Goal: Information Seeking & Learning: Find specific fact

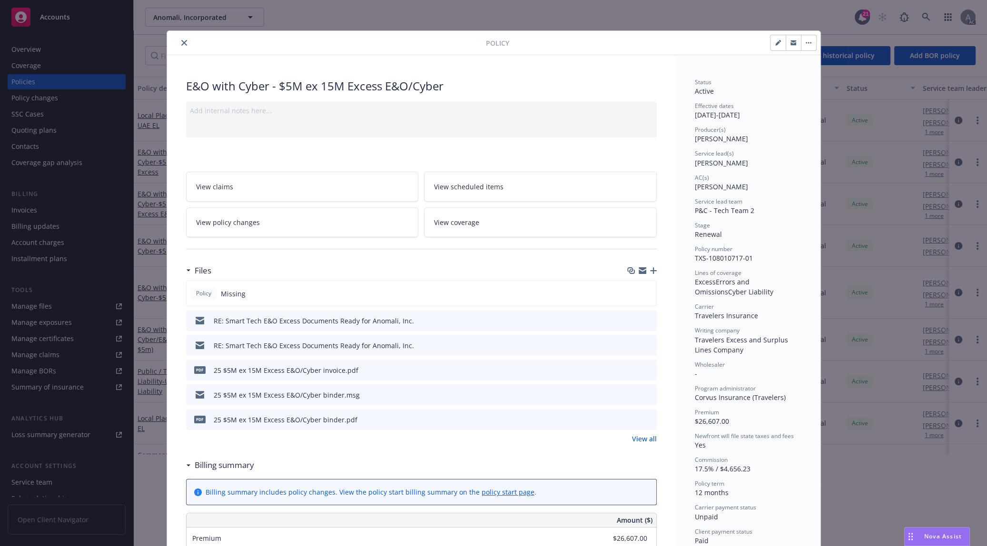
click at [510, 83] on div "E&O with Cyber - $5M ex 15M Excess E&O/Cyber" at bounding box center [421, 86] width 471 height 16
click at [181, 42] on icon "close" at bounding box center [184, 43] width 6 height 6
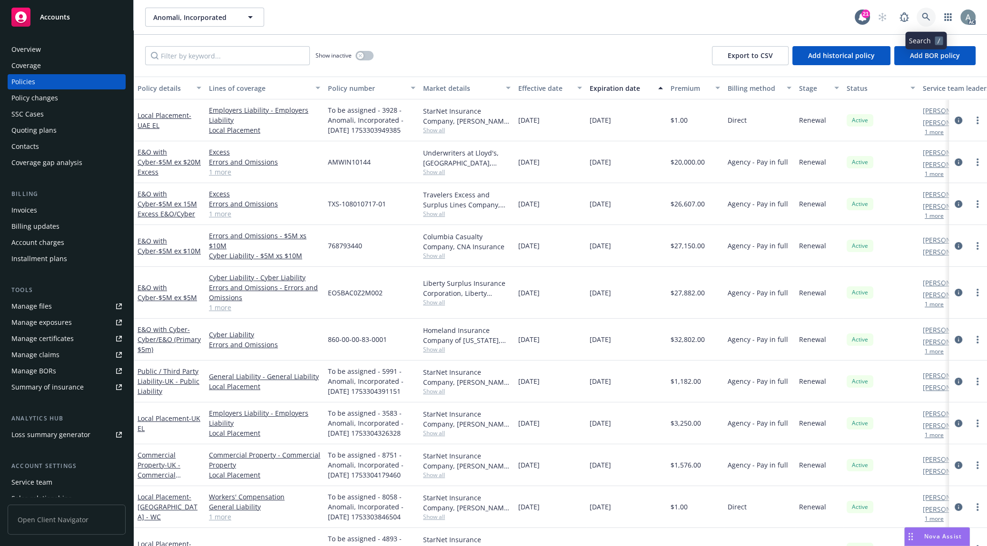
click at [744, 16] on icon at bounding box center [926, 17] width 9 height 9
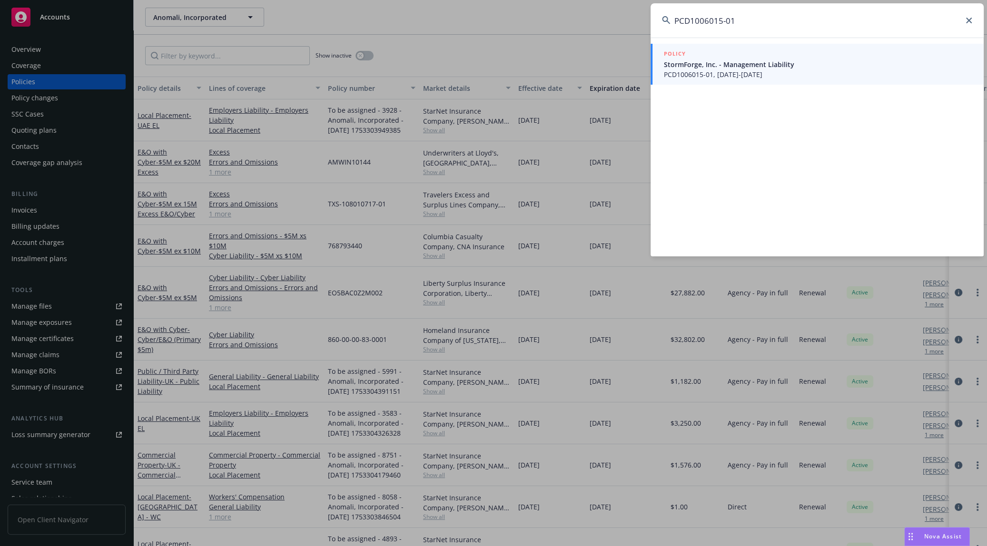
type input "PCD1006015-01"
click at [744, 62] on span "StormForge, Inc. - Management Liability" at bounding box center [818, 64] width 308 height 10
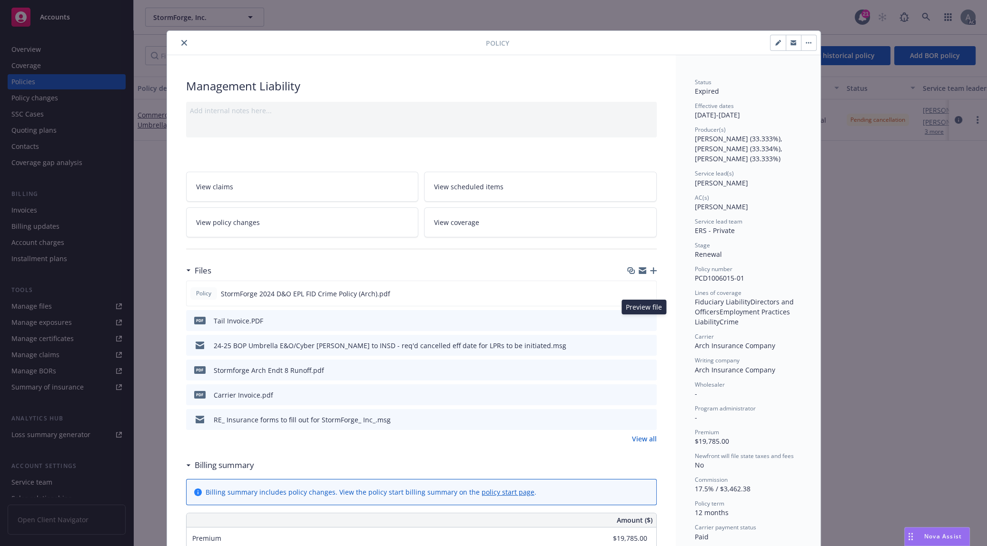
click at [647, 319] on icon "preview file" at bounding box center [647, 320] width 9 height 7
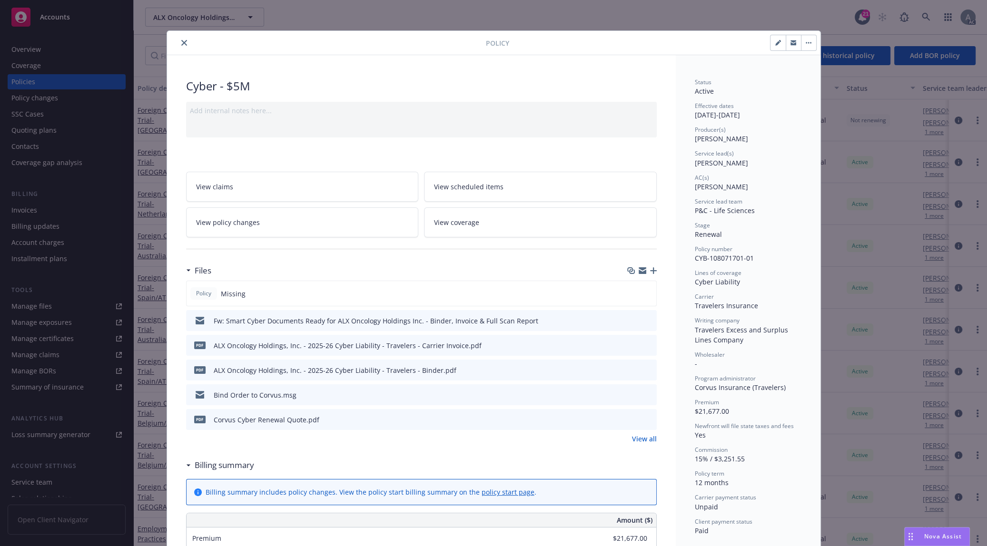
click at [179, 40] on button "close" at bounding box center [183, 42] width 11 height 11
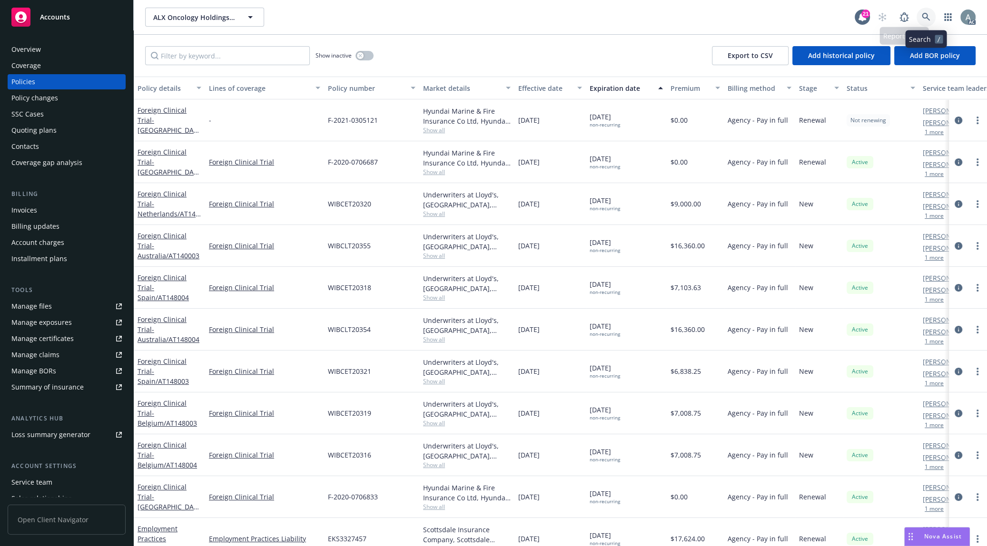
click at [928, 13] on icon at bounding box center [926, 17] width 9 height 9
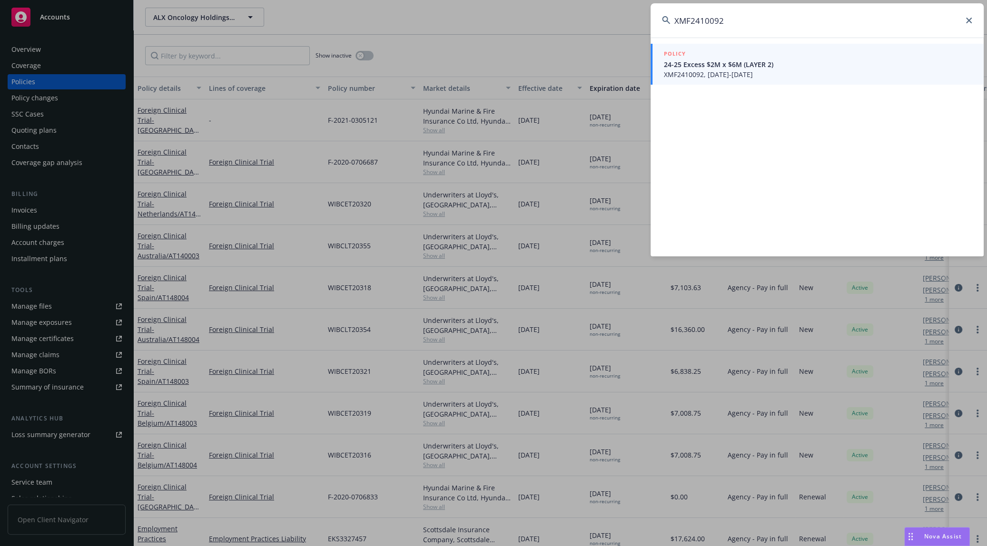
type input "XMF2410092"
click at [755, 72] on span "XMF2410092, 08/01/2024-10/30/2031" at bounding box center [818, 74] width 308 height 10
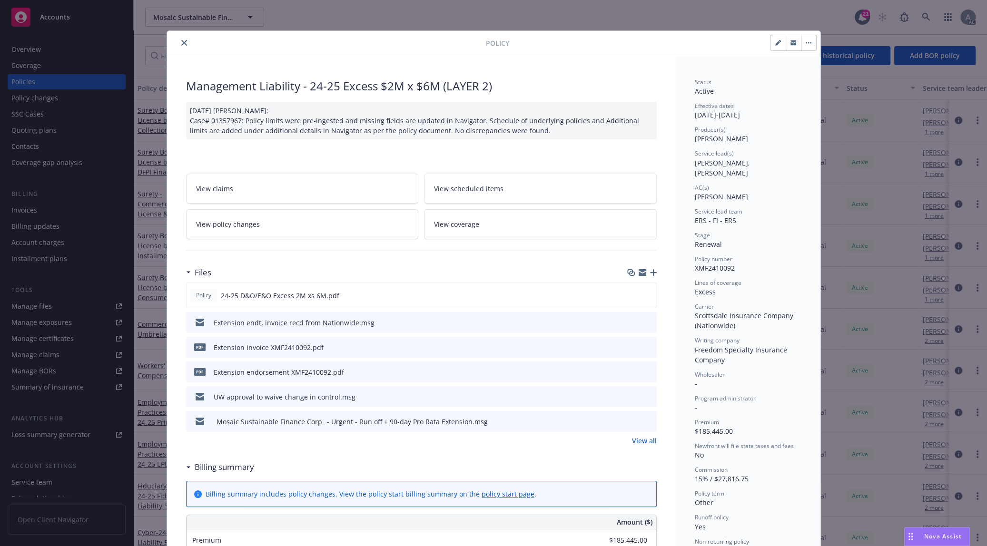
click at [643, 347] on icon "preview file" at bounding box center [647, 347] width 9 height 7
click at [645, 347] on icon "preview file" at bounding box center [647, 347] width 9 height 7
click at [557, 375] on div "pdf Extension endorsement XMF2410092.pdf" at bounding box center [421, 372] width 471 height 21
click at [644, 372] on icon "preview file" at bounding box center [647, 371] width 9 height 7
click at [642, 441] on link "View all" at bounding box center [644, 441] width 25 height 10
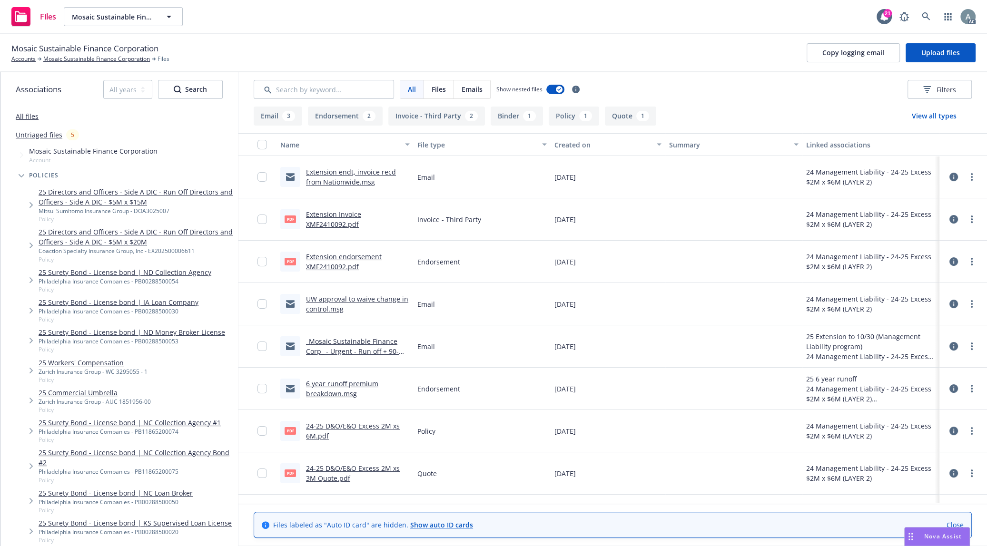
click at [412, 117] on button "Invoice - Third Party 2" at bounding box center [436, 116] width 97 height 19
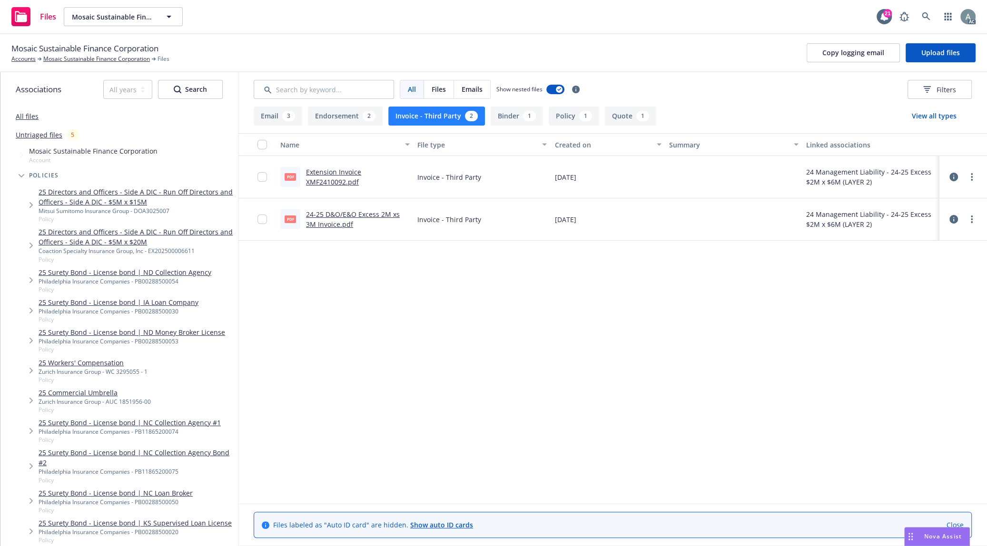
click at [347, 212] on link "24-25 D&O/E&O Excess 2M xs 3M Invoice.pdf" at bounding box center [353, 219] width 94 height 19
click at [333, 176] on link "Extension Invoice XMF2410092.pdf" at bounding box center [333, 176] width 55 height 19
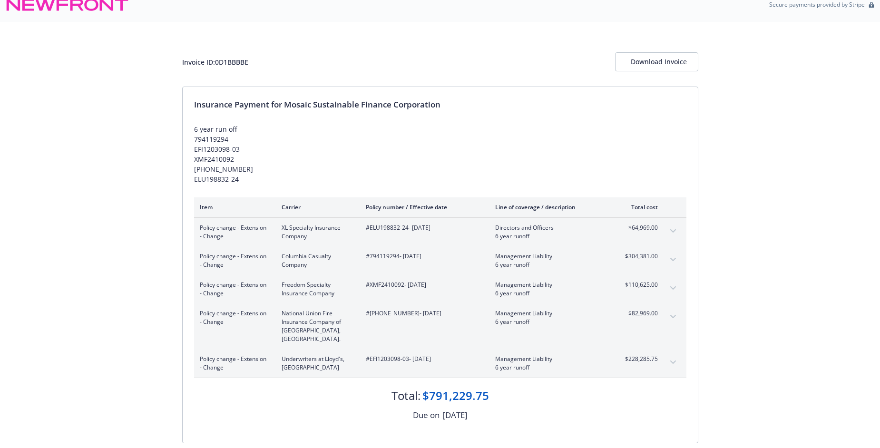
scroll to position [15, 0]
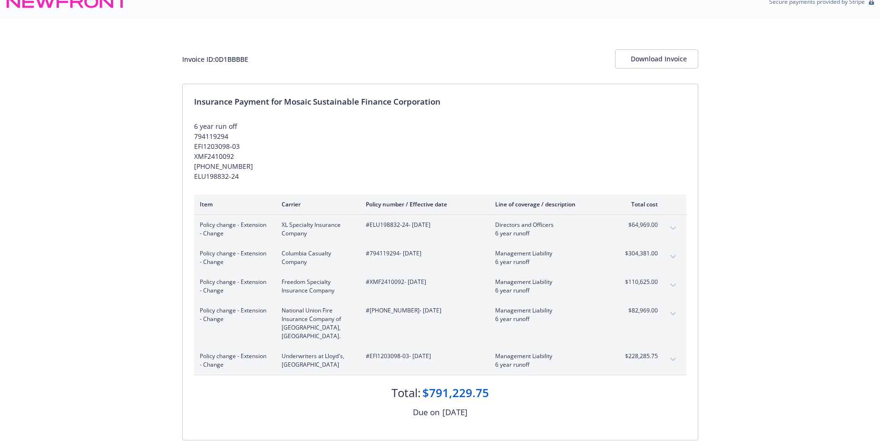
click at [374, 281] on span "#XMF2410092 - 05/30/2025" at bounding box center [423, 282] width 114 height 9
click at [388, 282] on span "#XMF2410092 - 05/30/2025" at bounding box center [423, 282] width 114 height 9
click at [387, 283] on span "#XMF2410092 - 05/30/2025" at bounding box center [423, 282] width 114 height 9
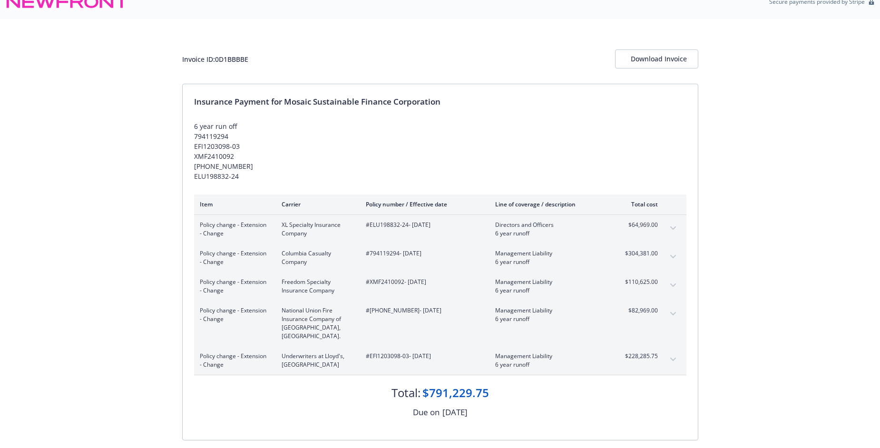
click at [386, 281] on span "#XMF2410092 - 05/30/2025" at bounding box center [423, 282] width 114 height 9
drag, startPoint x: 404, startPoint y: 282, endPoint x: 371, endPoint y: 282, distance: 33.8
click at [371, 282] on span "#XMF2410092 - 05/30/2025" at bounding box center [423, 282] width 114 height 9
copy span "XMF2410092"
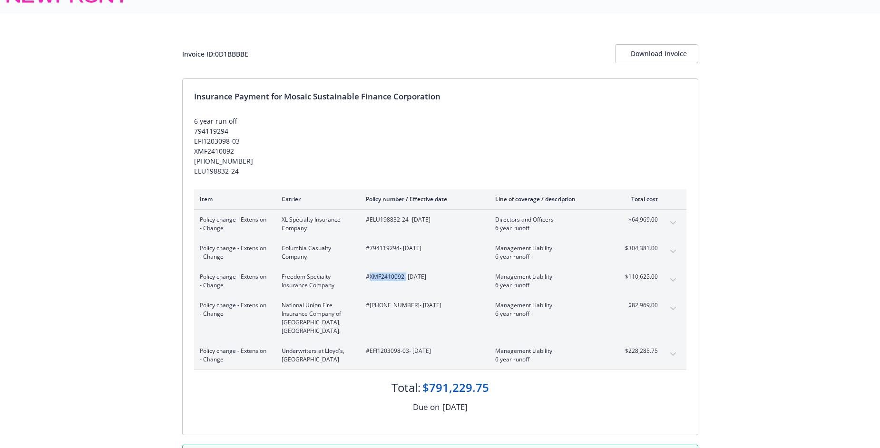
scroll to position [23, 0]
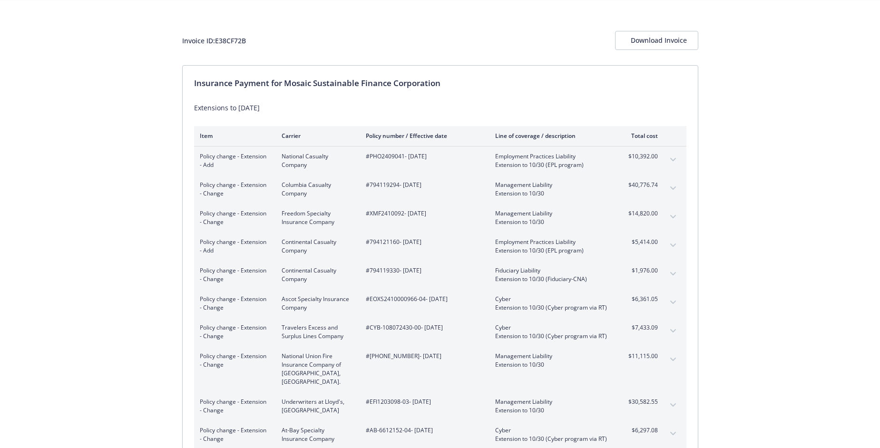
scroll to position [38, 0]
